Goal: Task Accomplishment & Management: Manage account settings

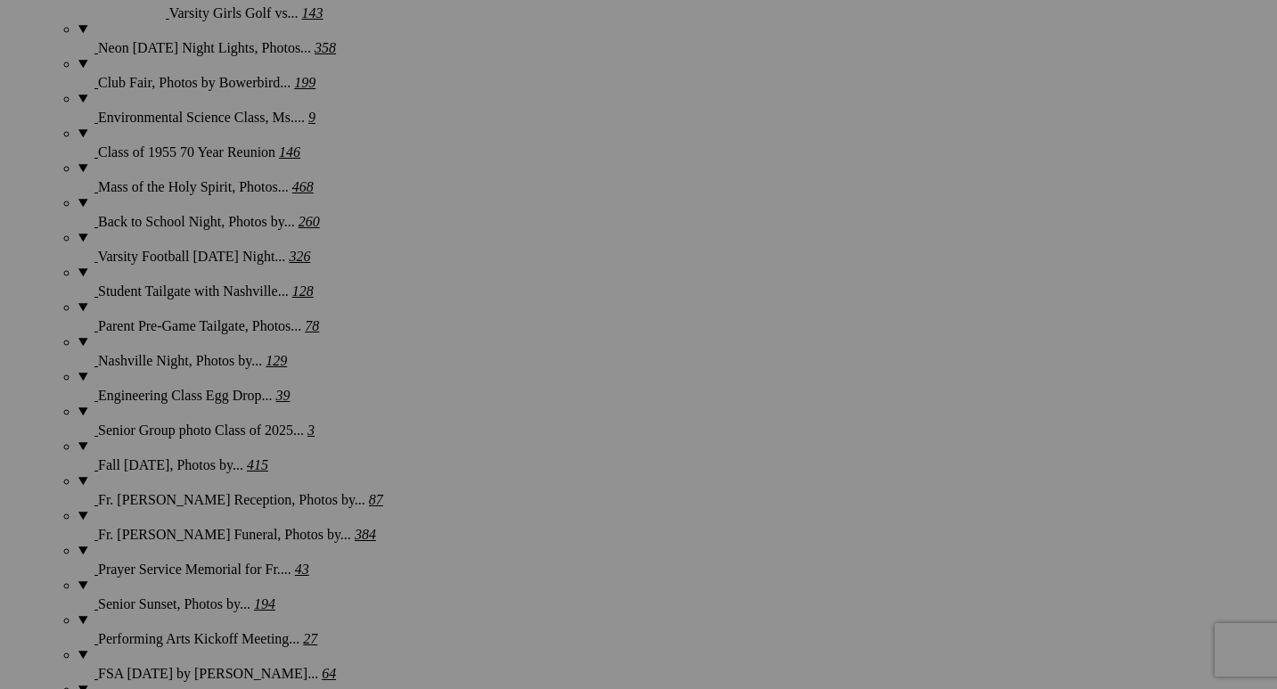
scroll to position [2284, 0]
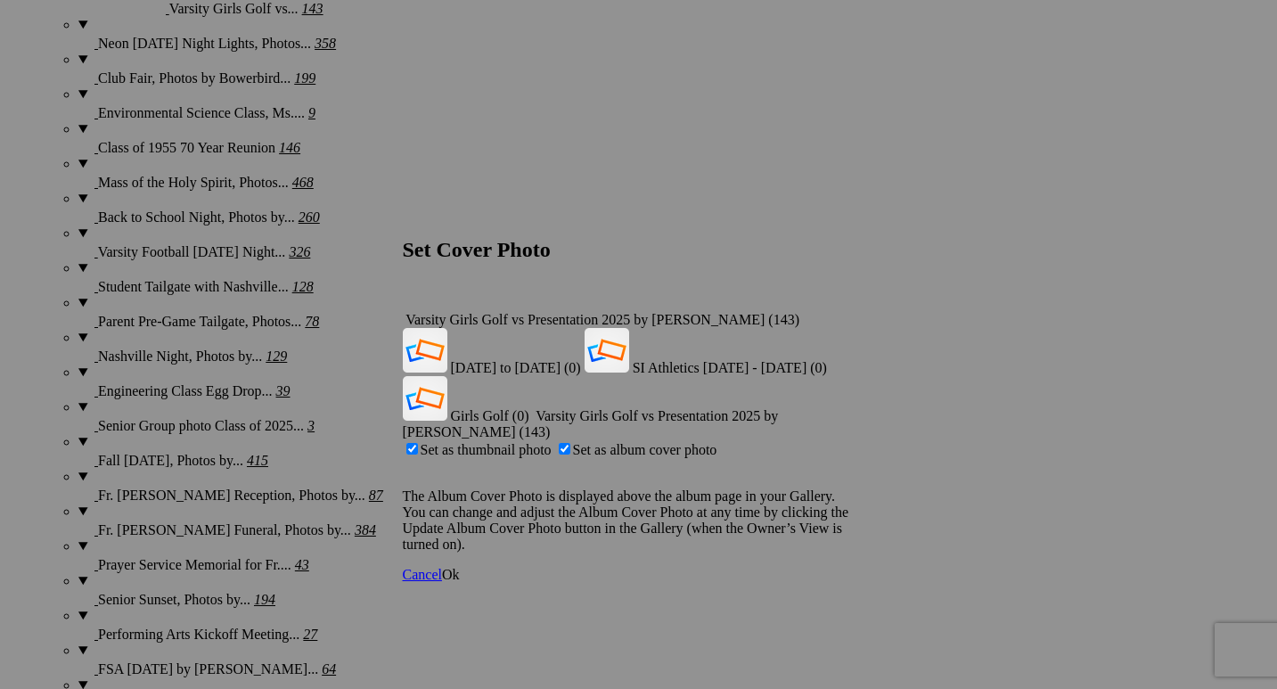
click at [848, 312] on div "Varsity Girls Golf vs Presentation 2025 by [PERSON_NAME] (143)" at bounding box center [639, 320] width 472 height 16
click at [529, 408] on span "Girls Golf (0)" at bounding box center [490, 415] width 78 height 15
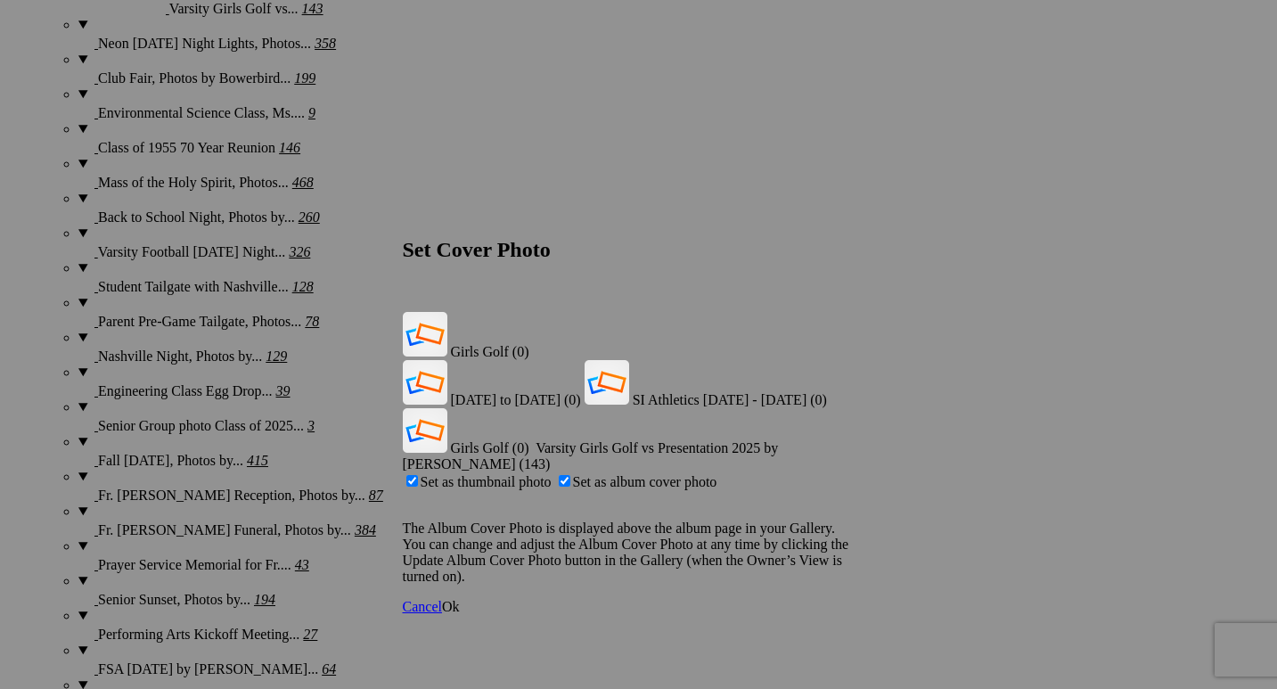
click at [460, 599] on span "Ok" at bounding box center [451, 606] width 18 height 15
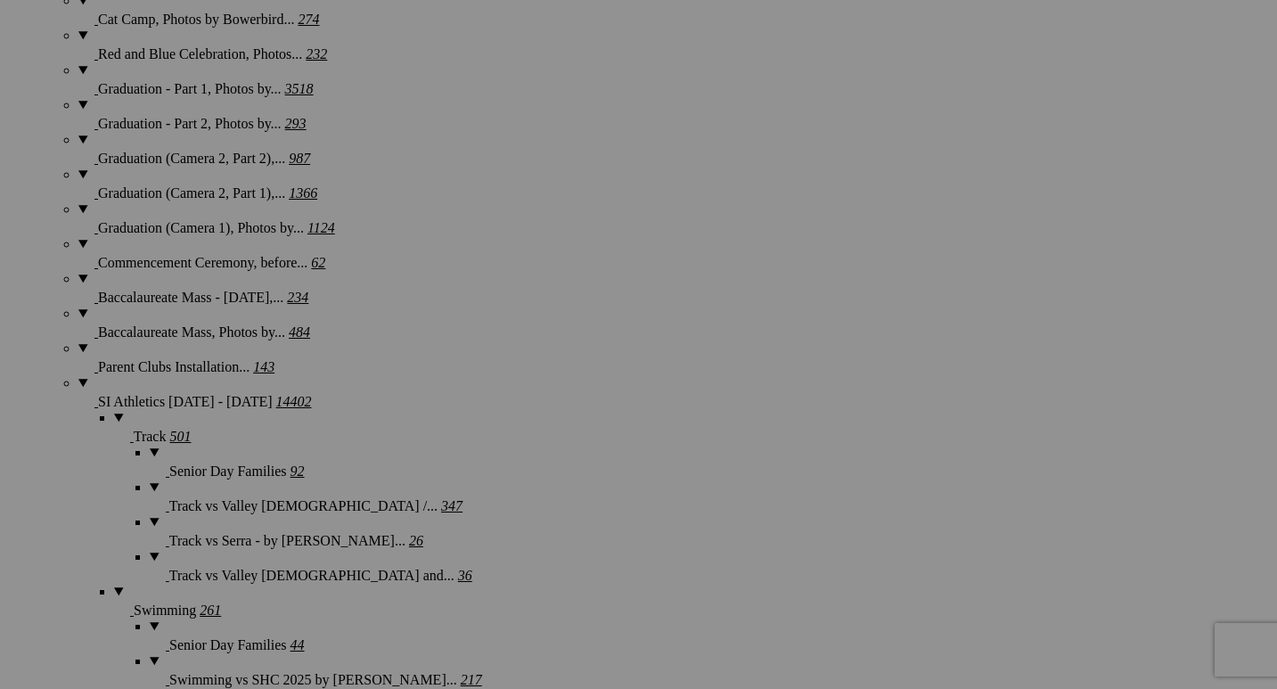
scroll to position [3324, 0]
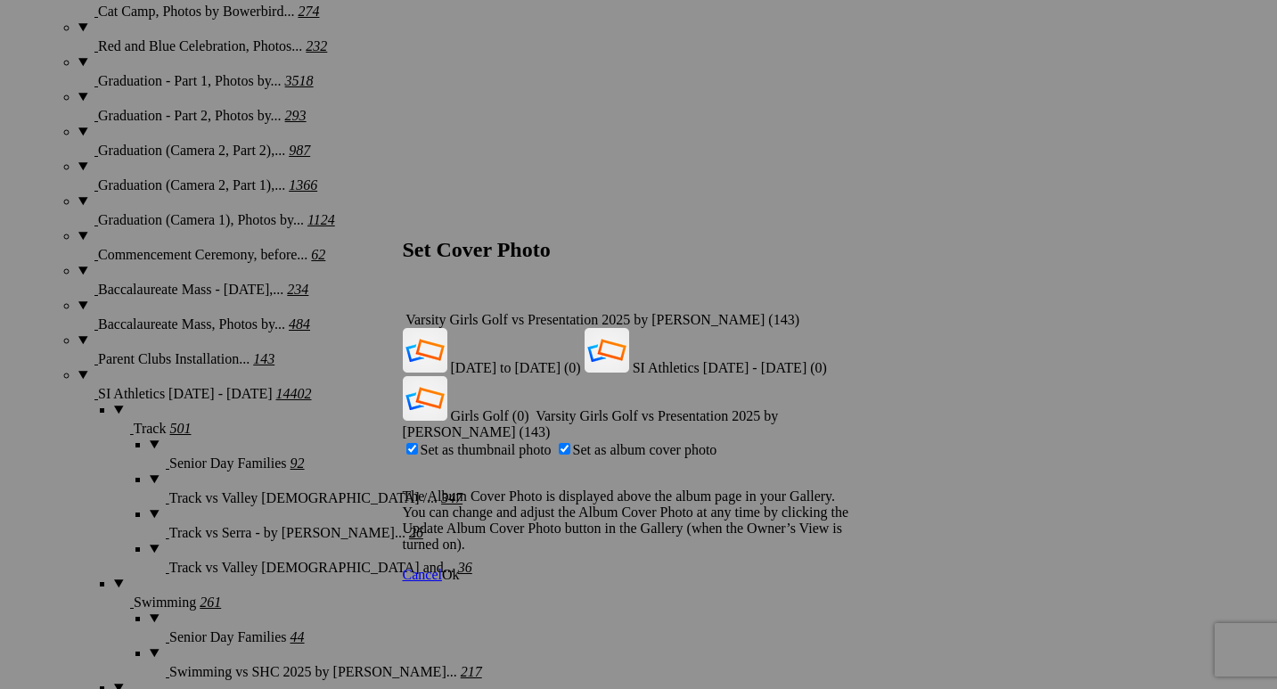
click at [847, 312] on div "Varsity Girls Golf vs Presentation 2025 by [PERSON_NAME] (143)" at bounding box center [639, 320] width 472 height 16
click at [529, 408] on span "Girls Golf (0)" at bounding box center [490, 415] width 78 height 15
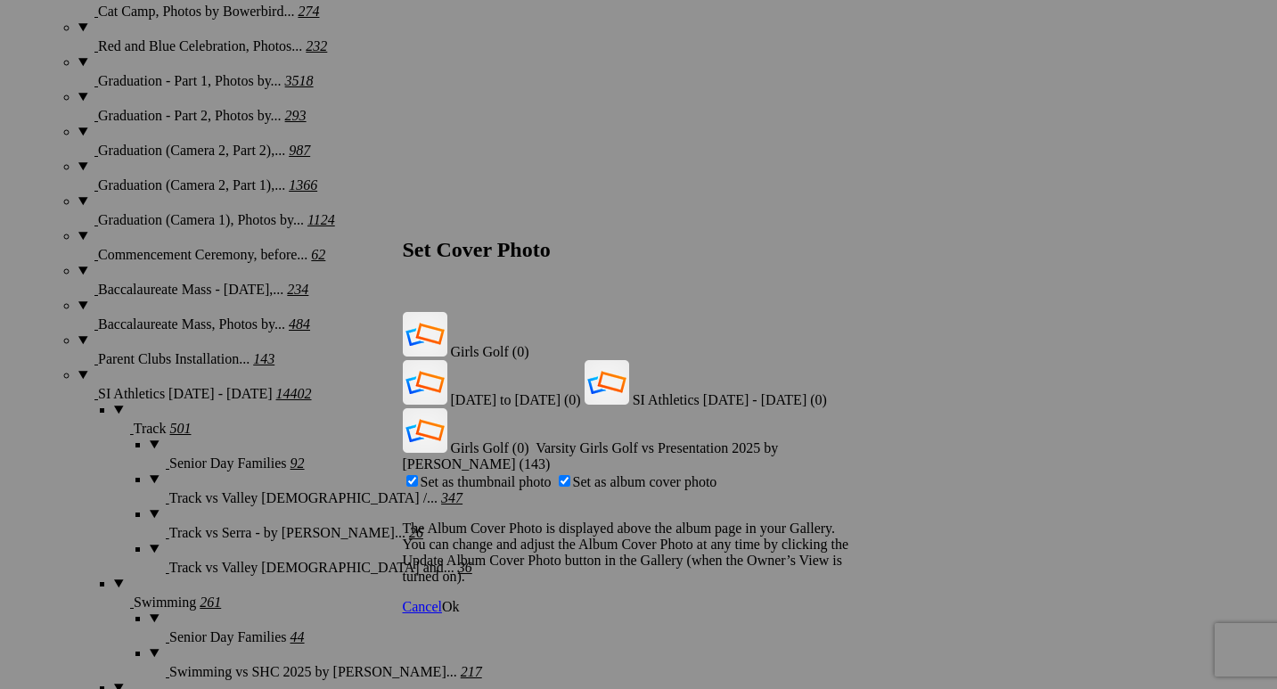
click at [460, 599] on span "Ok" at bounding box center [451, 606] width 18 height 15
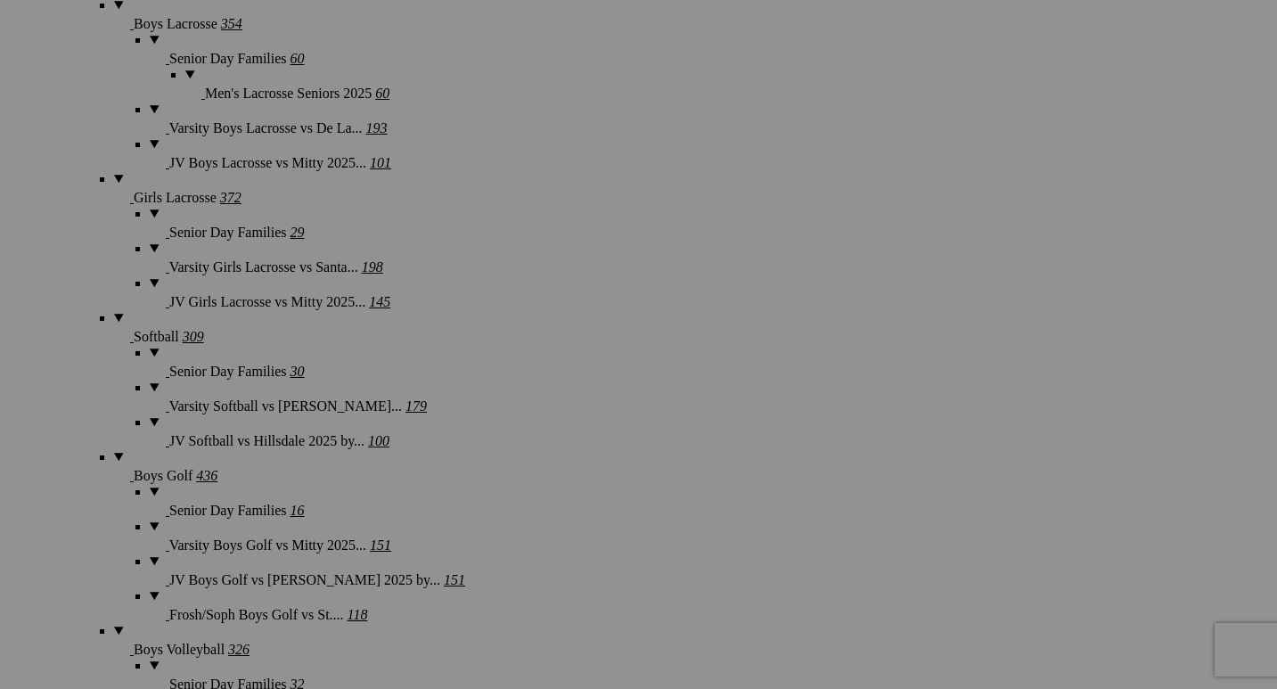
scroll to position [4379, 0]
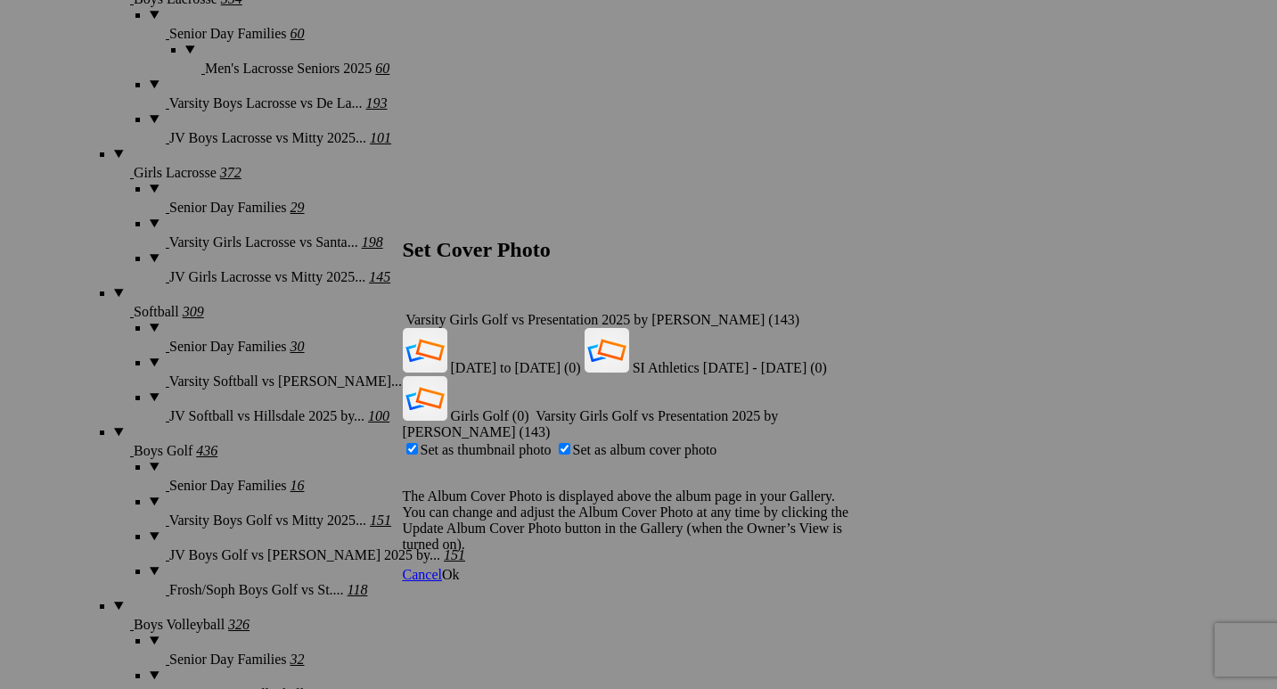
click at [847, 312] on div "Varsity Girls Golf vs Presentation 2025 by [PERSON_NAME] (143)" at bounding box center [639, 320] width 472 height 16
click at [529, 408] on span "Girls Golf (0)" at bounding box center [490, 415] width 78 height 15
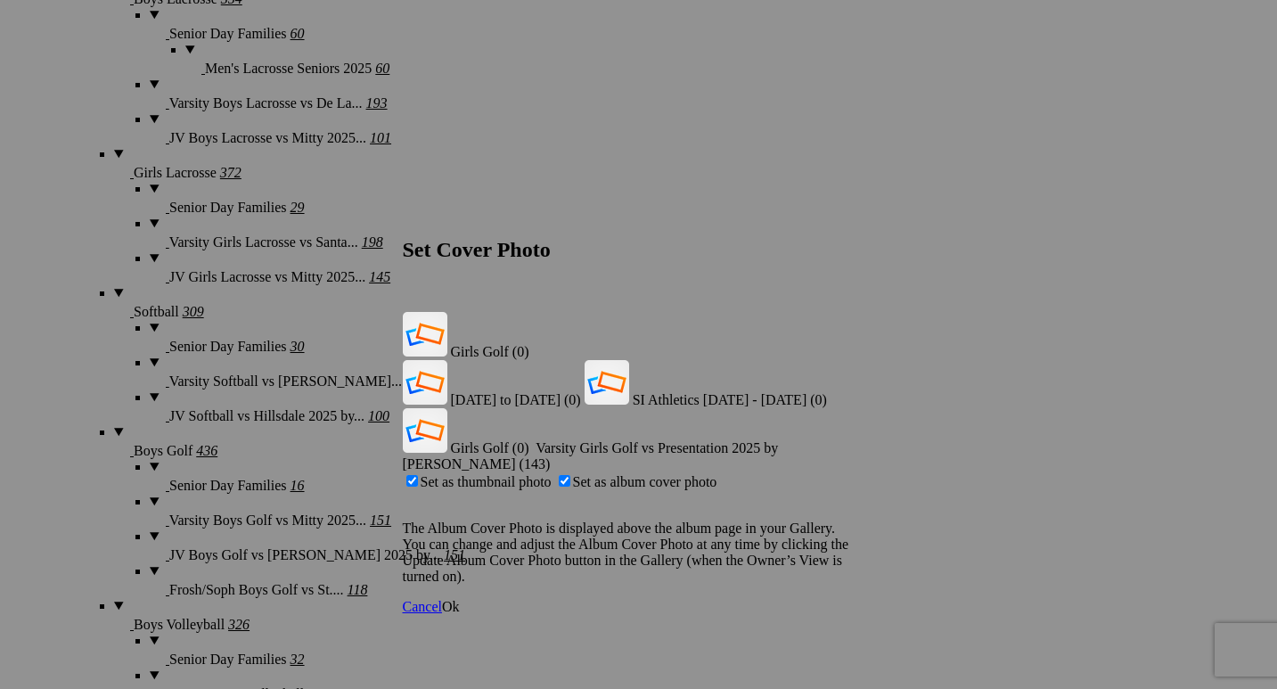
click at [460, 599] on span "Ok" at bounding box center [451, 606] width 18 height 15
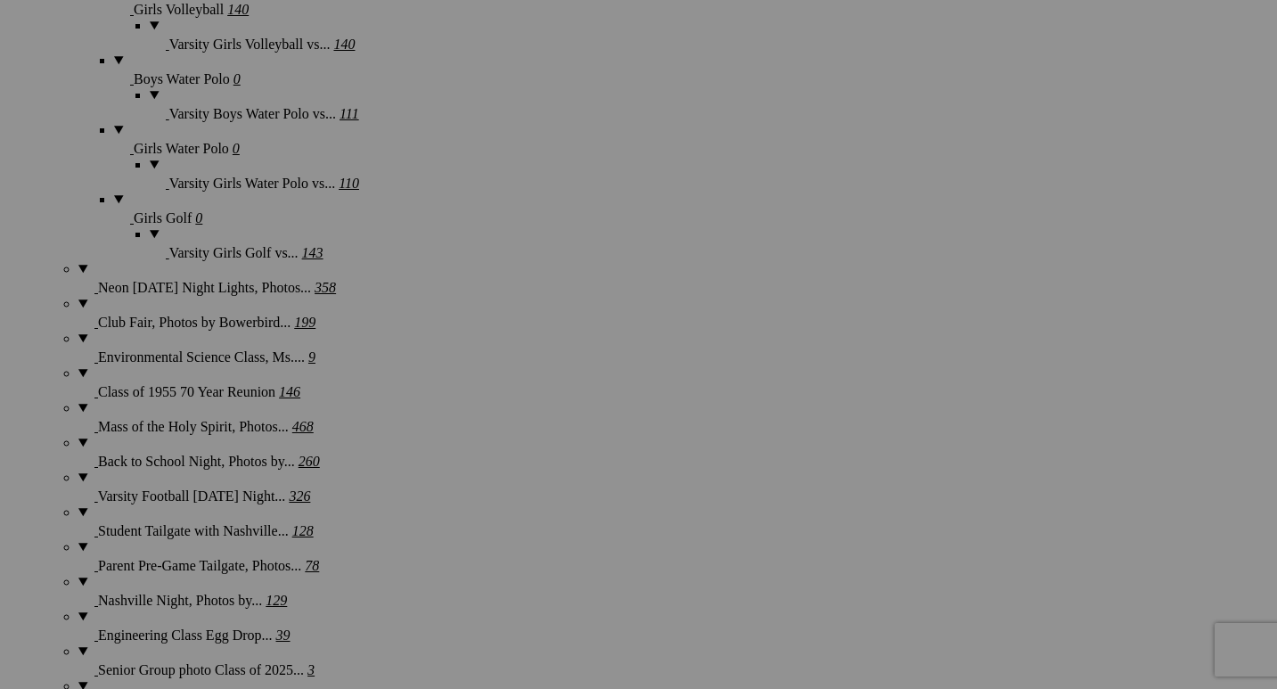
scroll to position [2041, 0]
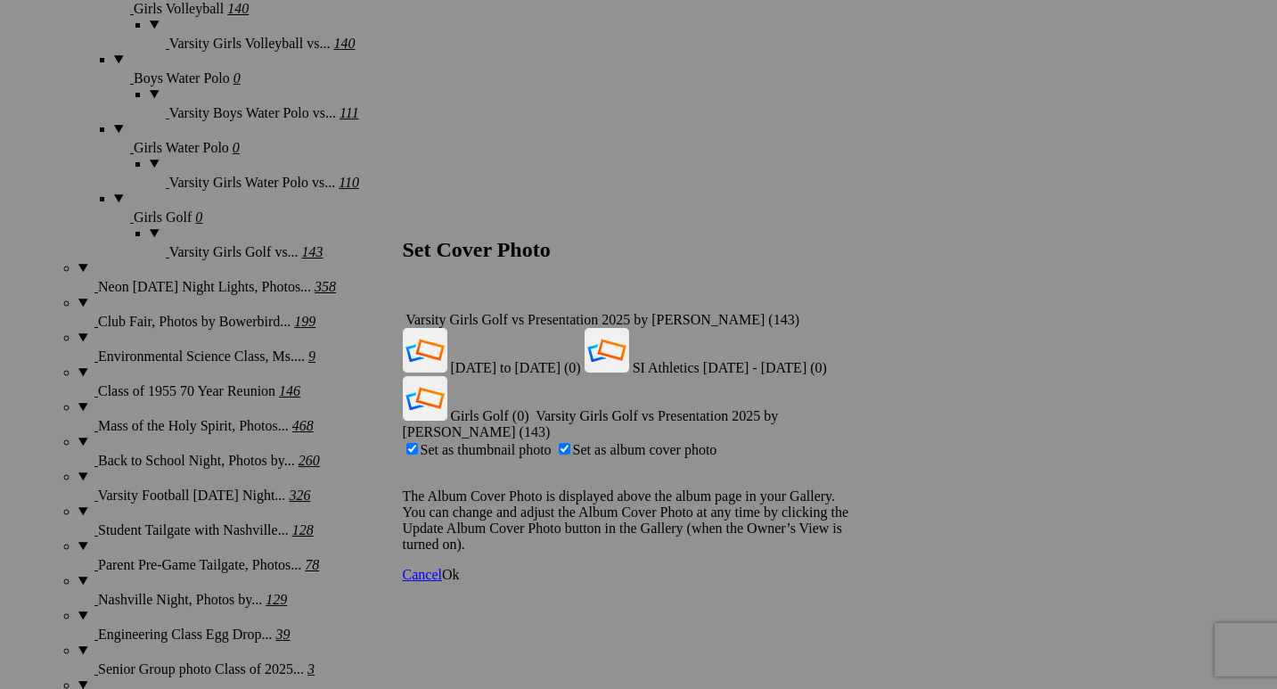
click at [841, 312] on div "Varsity Girls Golf vs Presentation 2025 by [PERSON_NAME] (143)" at bounding box center [639, 320] width 472 height 16
click at [529, 408] on span "Girls Golf (0)" at bounding box center [490, 415] width 78 height 15
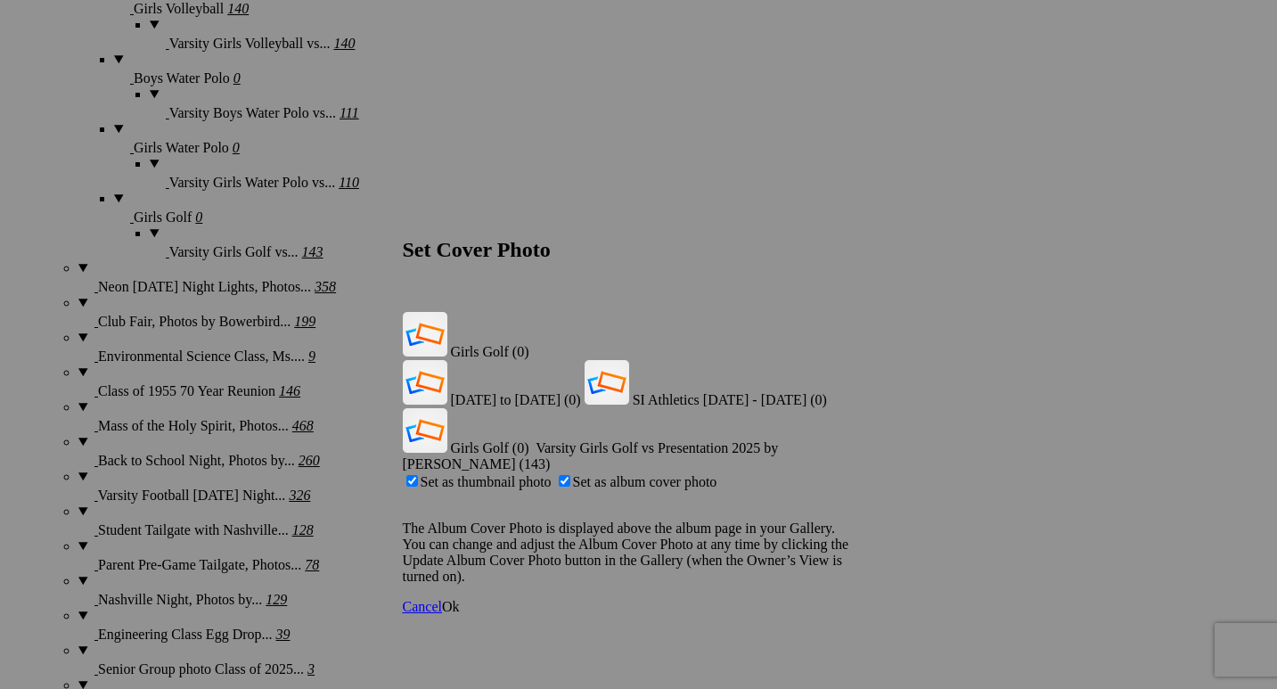
click at [460, 599] on span "Ok" at bounding box center [451, 606] width 18 height 15
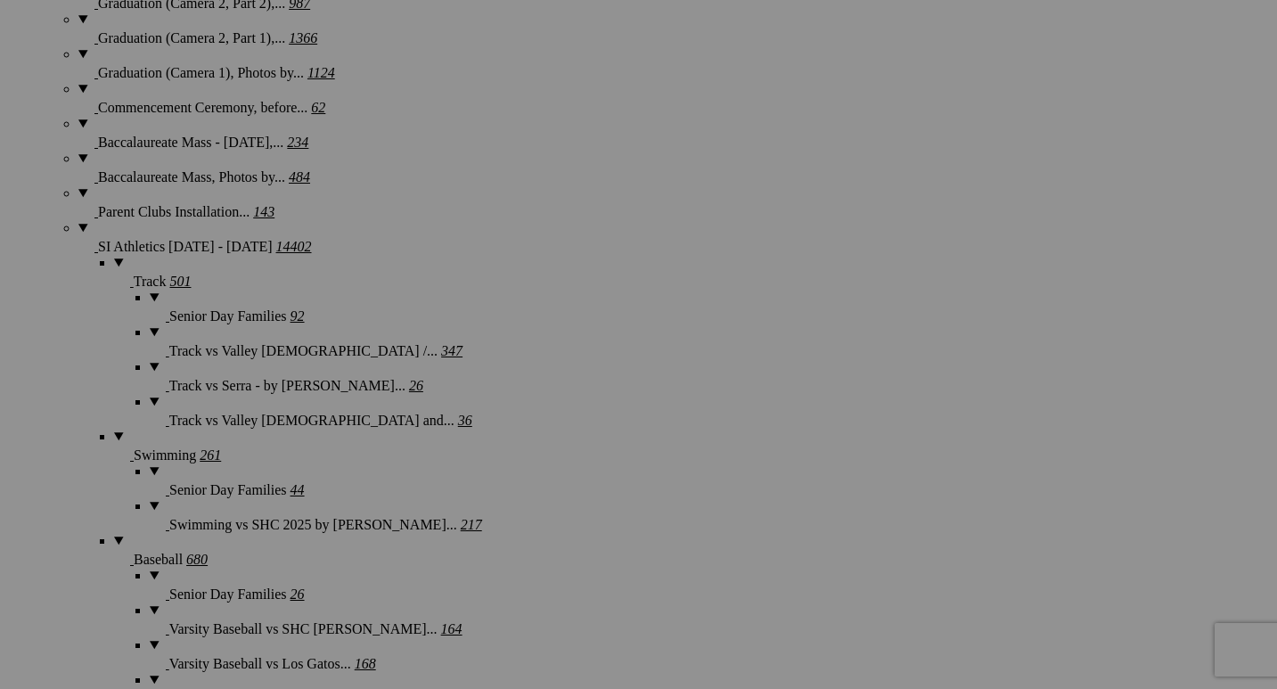
scroll to position [3476, 0]
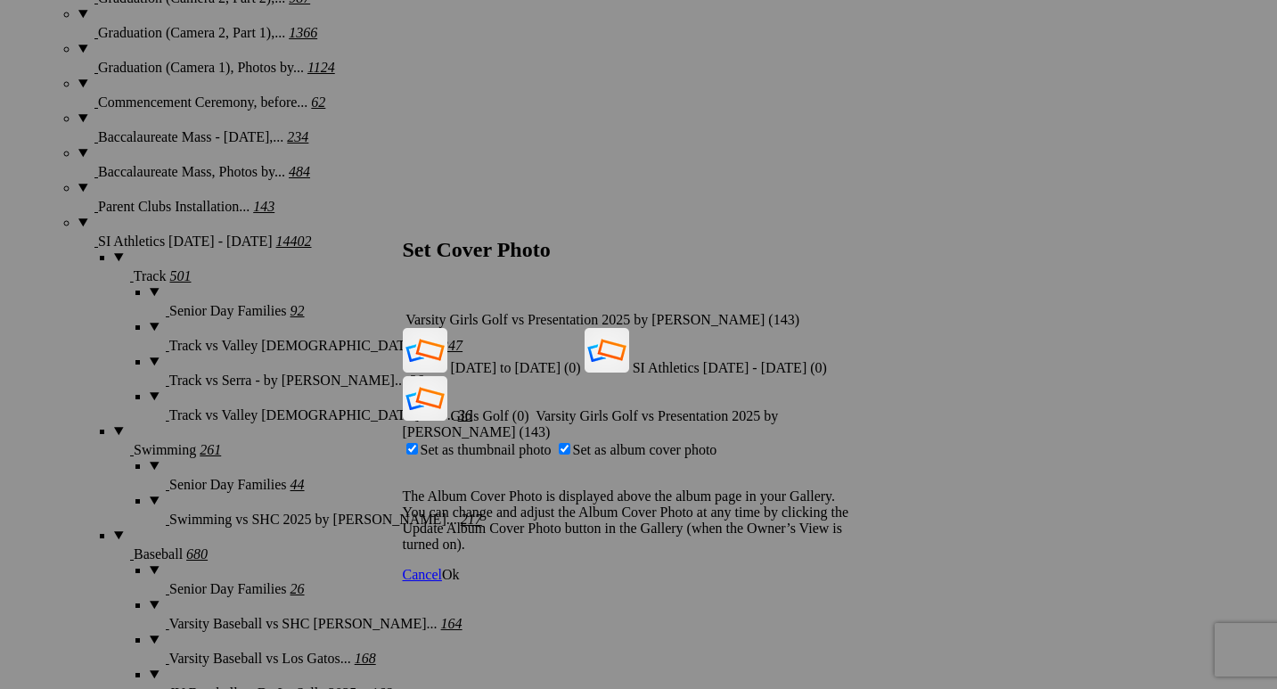
click at [843, 312] on div "Varsity Girls Golf vs Presentation 2025 by [PERSON_NAME] (143)" at bounding box center [639, 320] width 472 height 16
click at [529, 408] on span "Girls Golf (0)" at bounding box center [490, 415] width 78 height 15
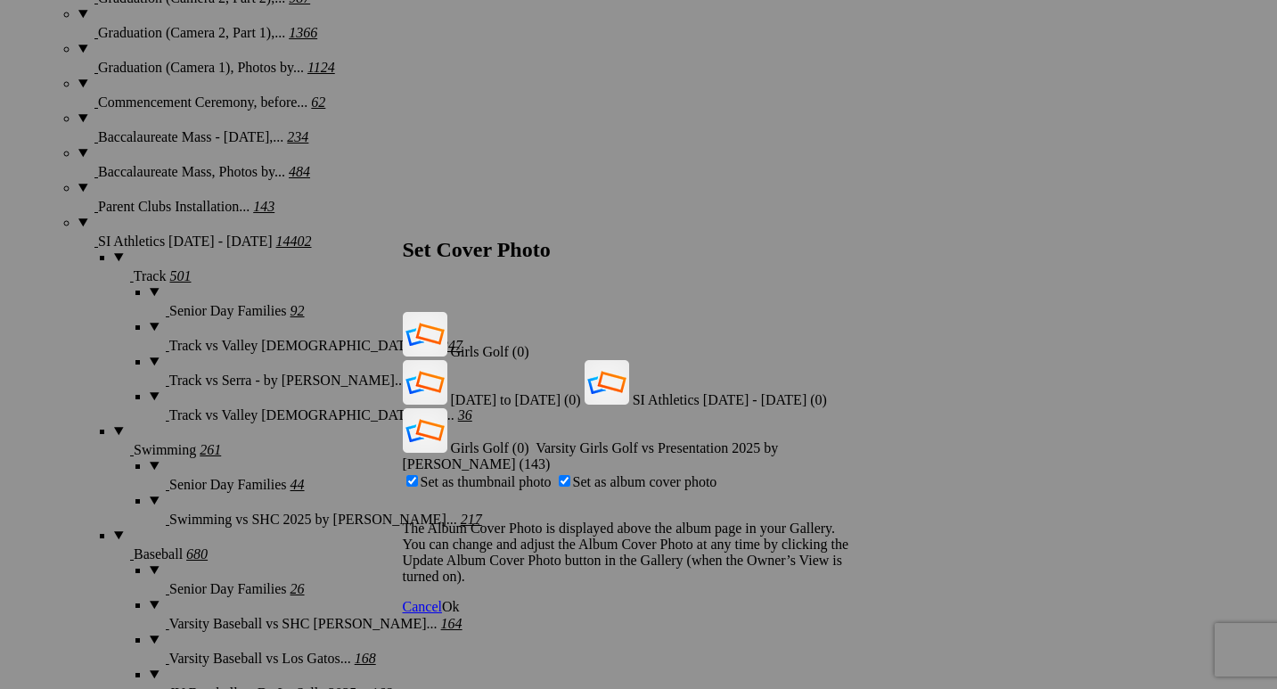
click at [460, 599] on link "Ok" at bounding box center [451, 606] width 18 height 15
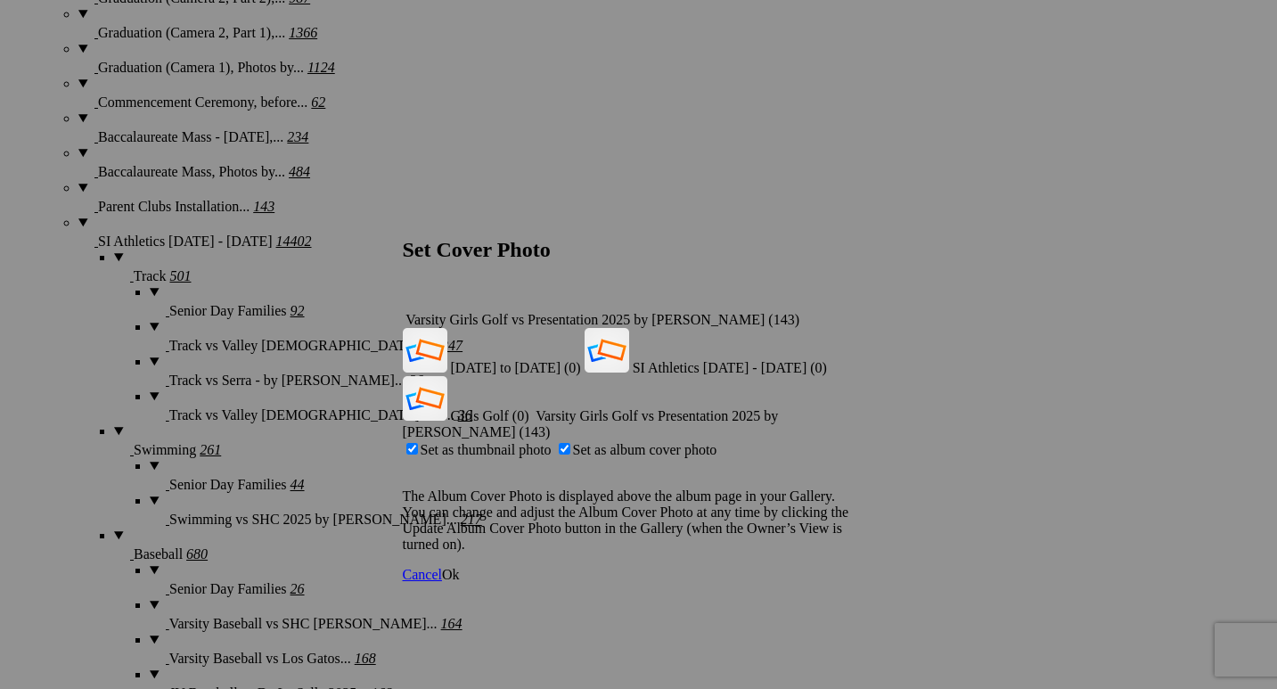
click at [847, 312] on div "Varsity Girls Golf vs Presentation 2025 by [PERSON_NAME] (143)" at bounding box center [639, 320] width 472 height 16
click at [529, 408] on span "Girls Golf (0)" at bounding box center [490, 415] width 78 height 15
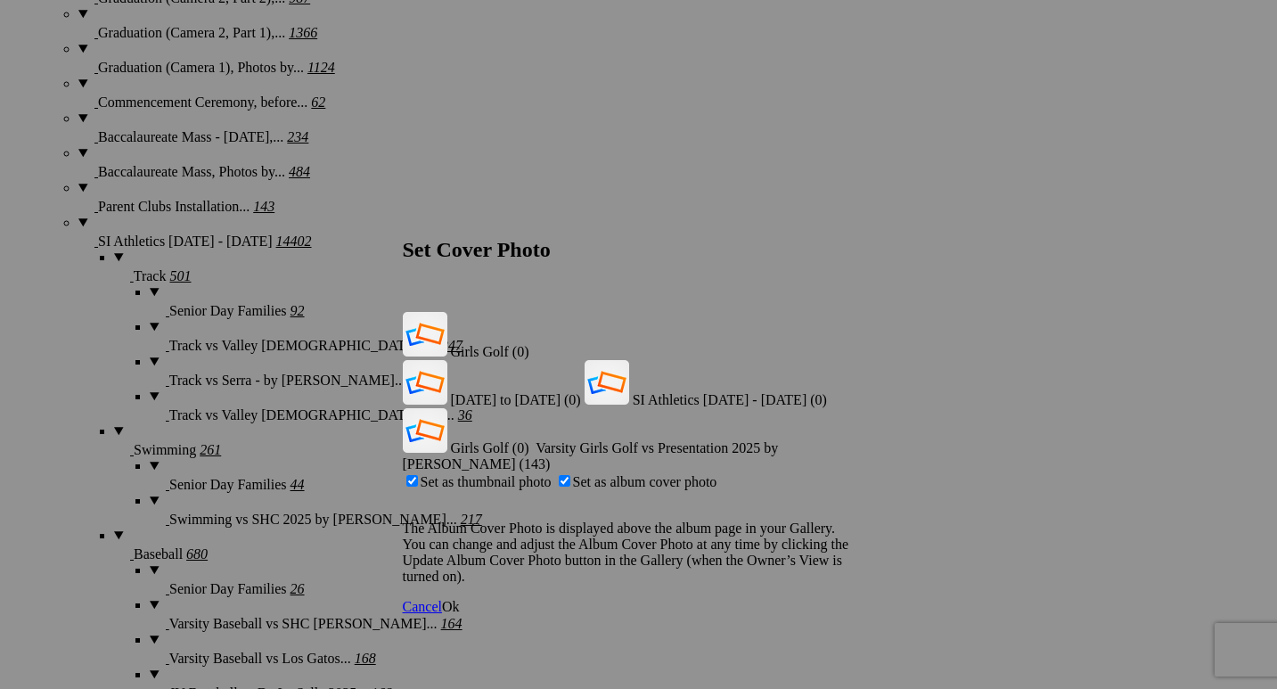
click at [460, 599] on span "Ok" at bounding box center [451, 606] width 18 height 15
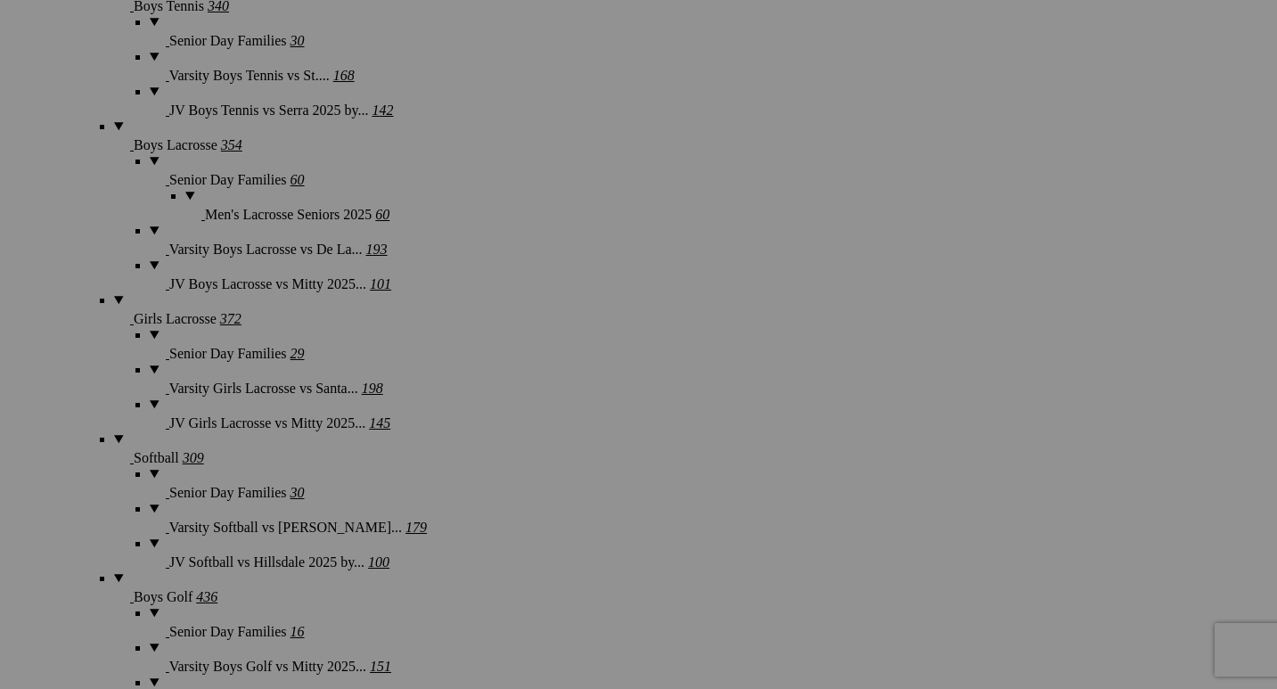
scroll to position [4242, 0]
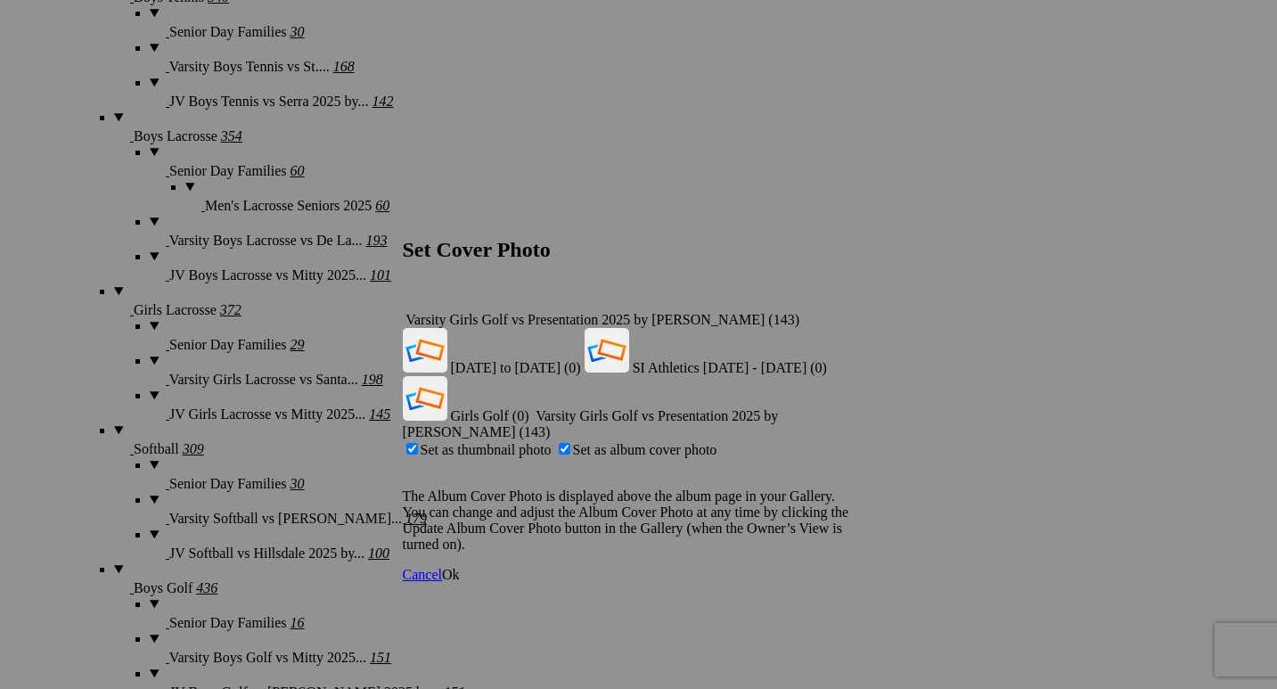
click at [460, 567] on span "Ok" at bounding box center [451, 574] width 18 height 15
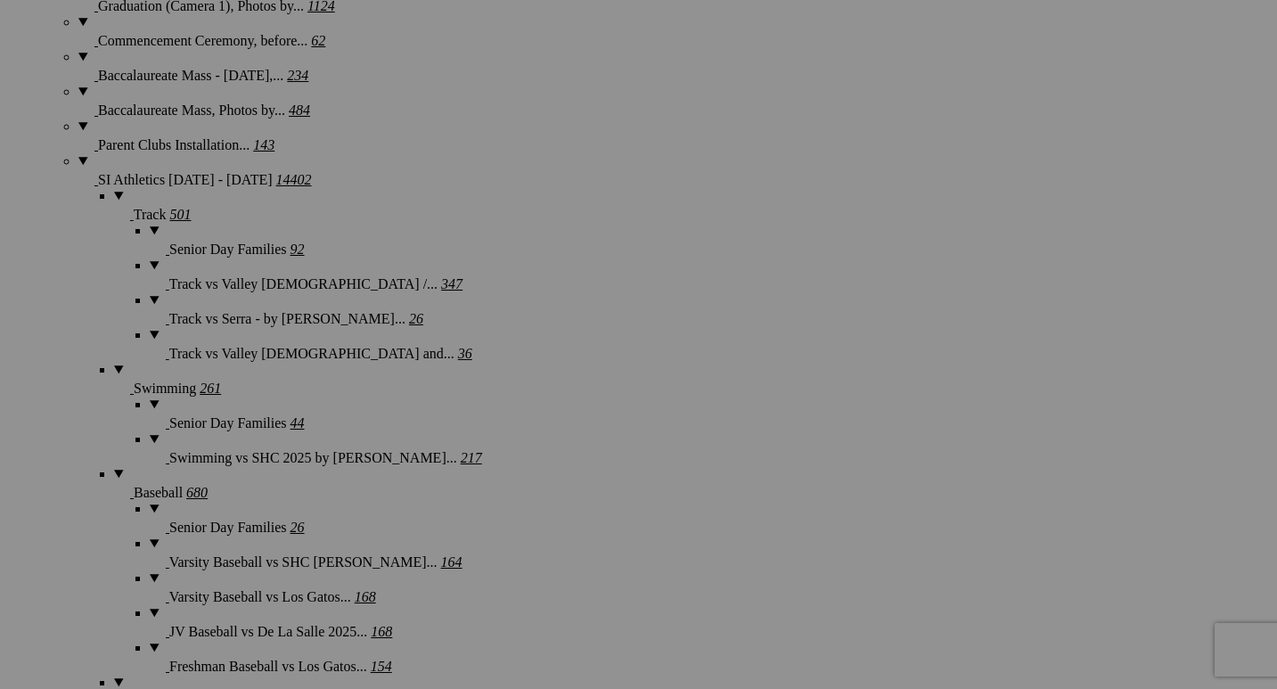
scroll to position [3569, 0]
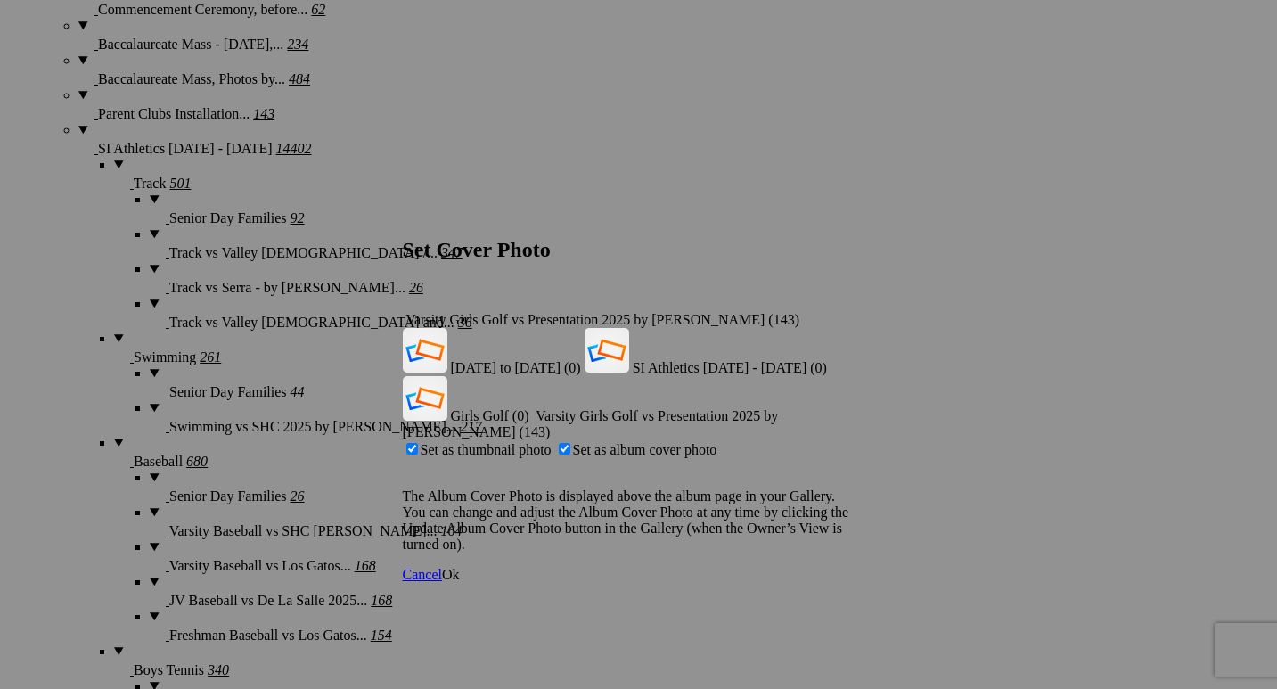
click at [842, 312] on div "Varsity Girls Golf vs Presentation 2025 by [PERSON_NAME] (143)" at bounding box center [639, 320] width 472 height 16
click at [529, 408] on span "Girls Golf (0)" at bounding box center [490, 415] width 78 height 15
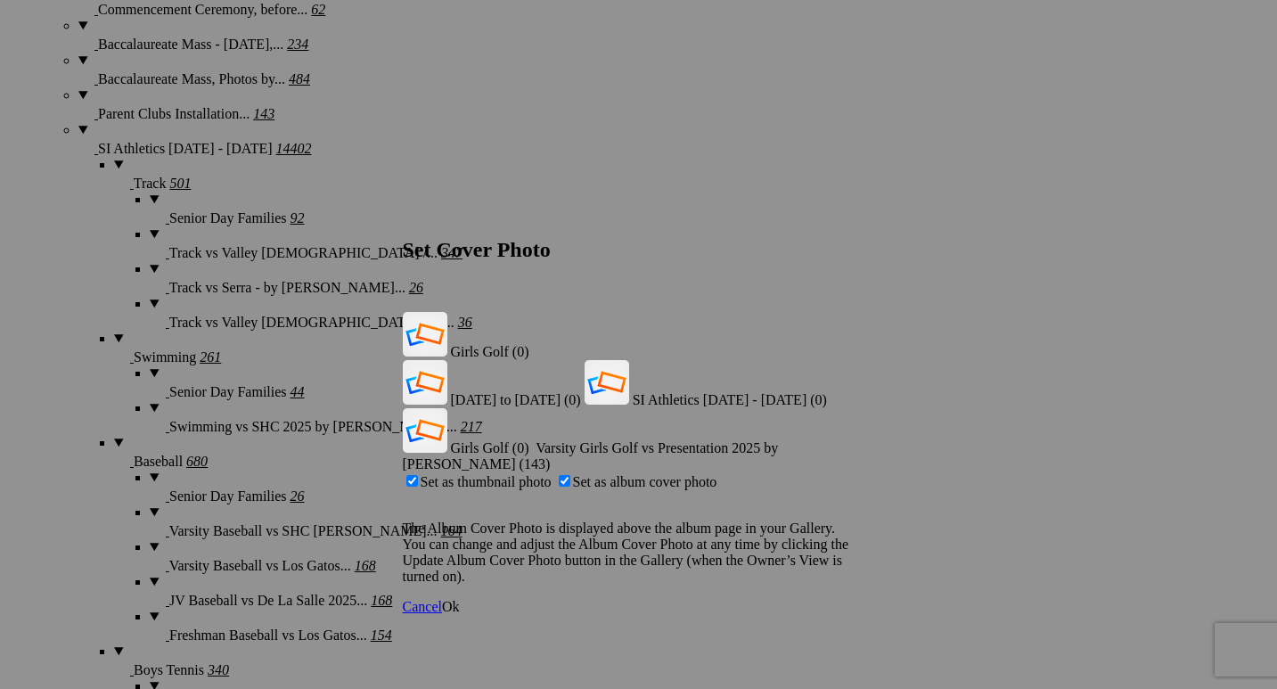
click span "Ok"
